Goal: Transaction & Acquisition: Purchase product/service

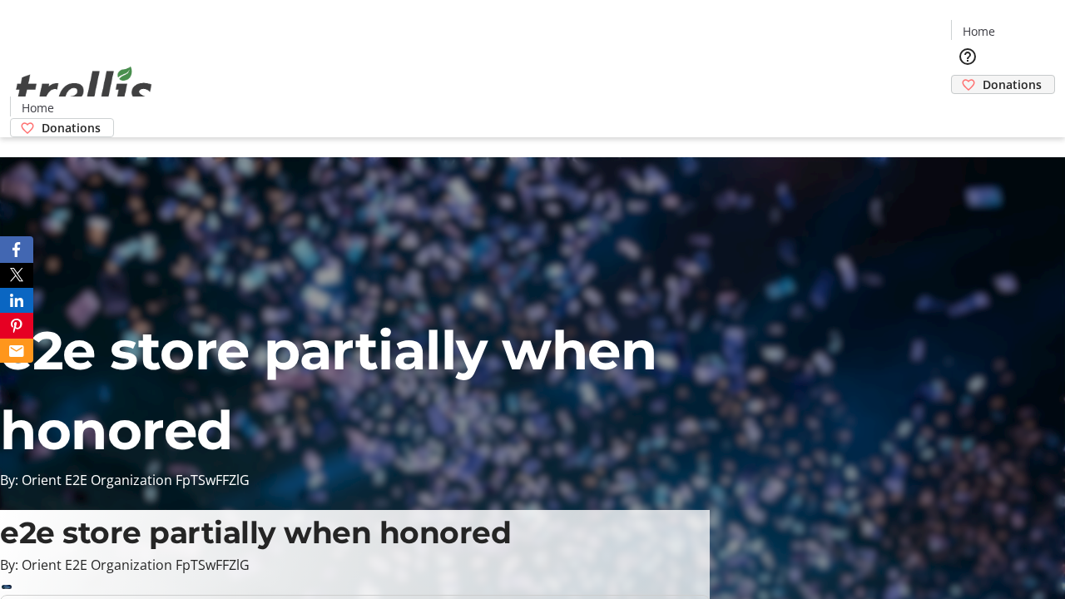
click at [983, 76] on span "Donations" at bounding box center [1012, 84] width 59 height 17
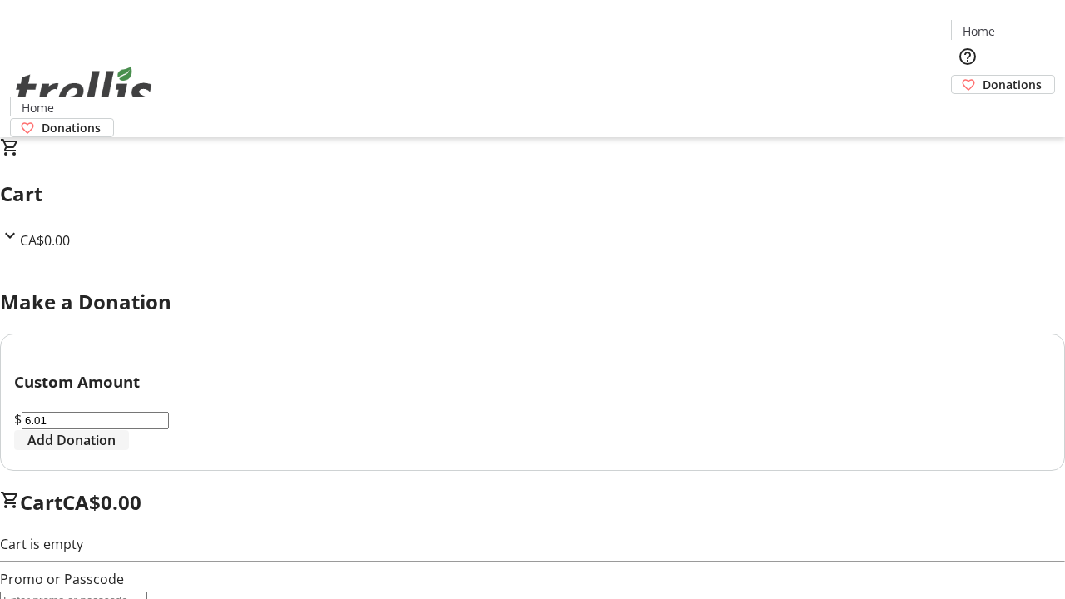
type input "6.01"
click at [116, 450] on span "Add Donation" at bounding box center [71, 440] width 88 height 20
